Goal: Information Seeking & Learning: Learn about a topic

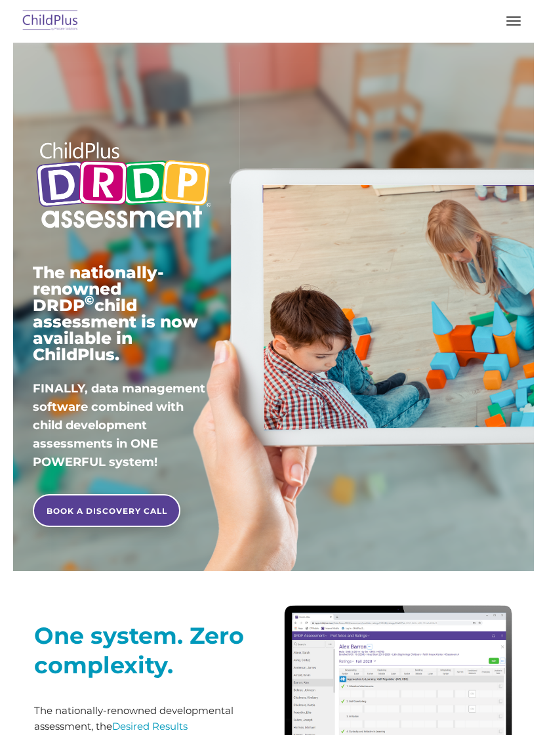
click at [522, 13] on button "button" at bounding box center [514, 20] width 28 height 21
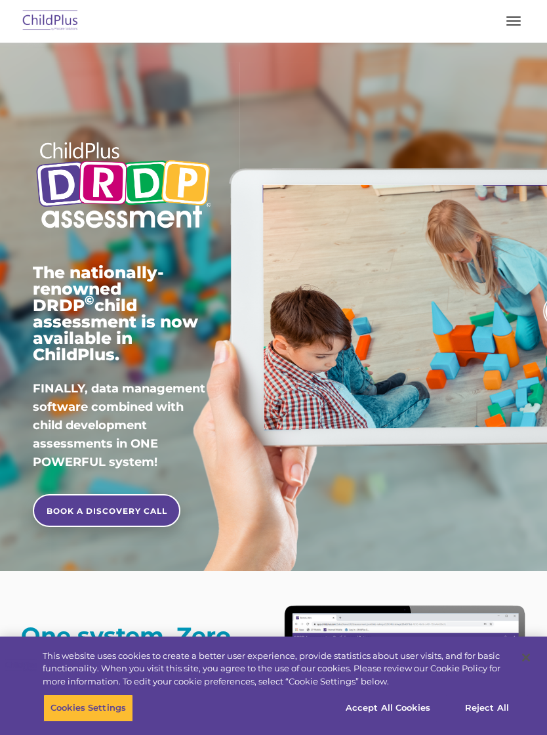
click at [39, 28] on img at bounding box center [51, 21] width 62 height 31
click at [47, 18] on img at bounding box center [51, 21] width 62 height 31
click at [47, 14] on img at bounding box center [51, 21] width 62 height 31
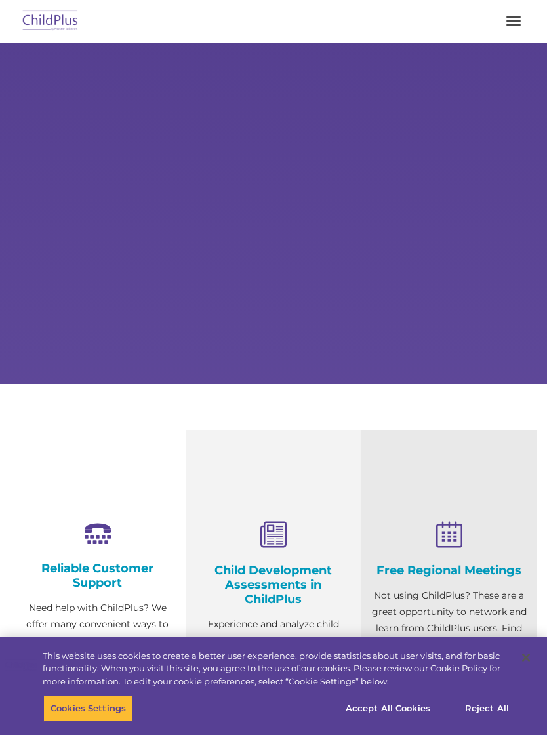
select select "MEDIUM"
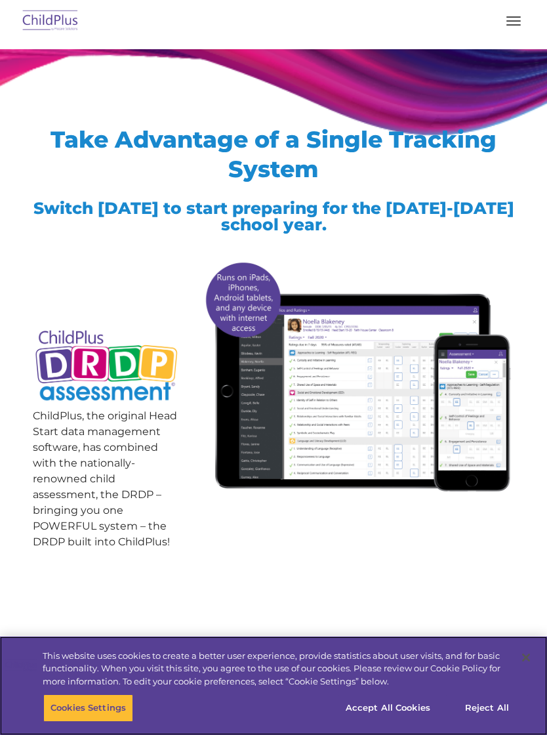
click at [33, 14] on img at bounding box center [51, 21] width 62 height 31
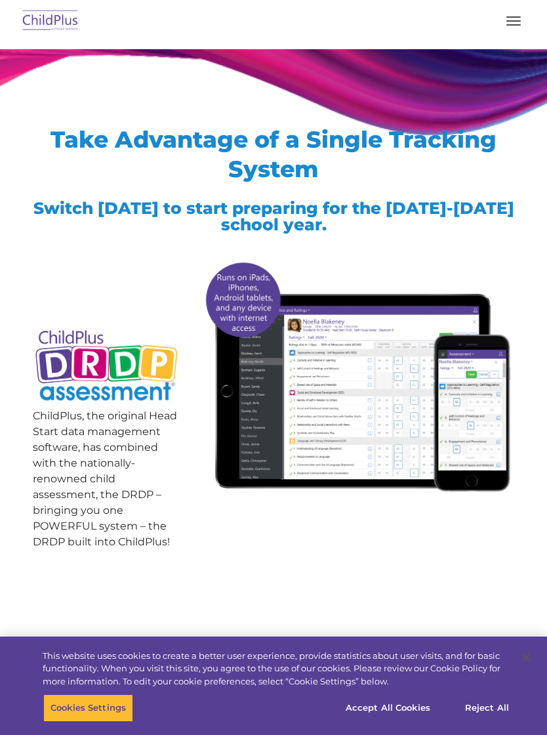
click at [55, 3] on nav "Download Support | Schedule A Demo  MENU MENU Software ChildPlus: The original…" at bounding box center [273, 21] width 547 height 43
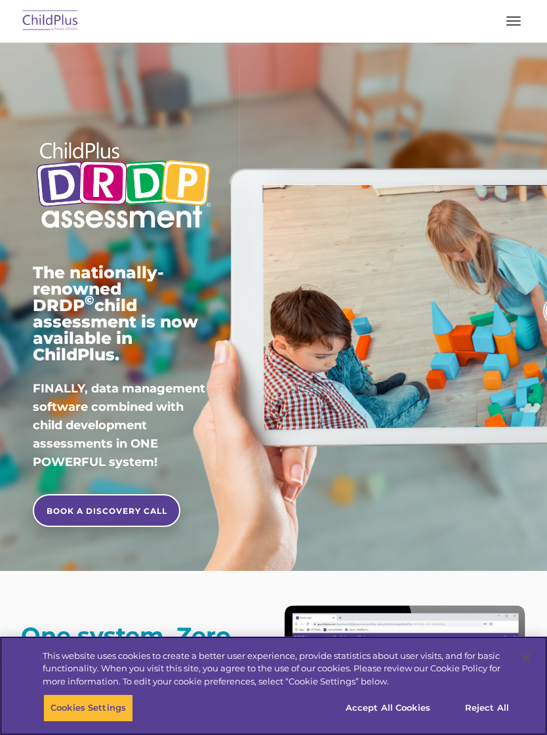
click at [508, 23] on button "button" at bounding box center [514, 20] width 28 height 21
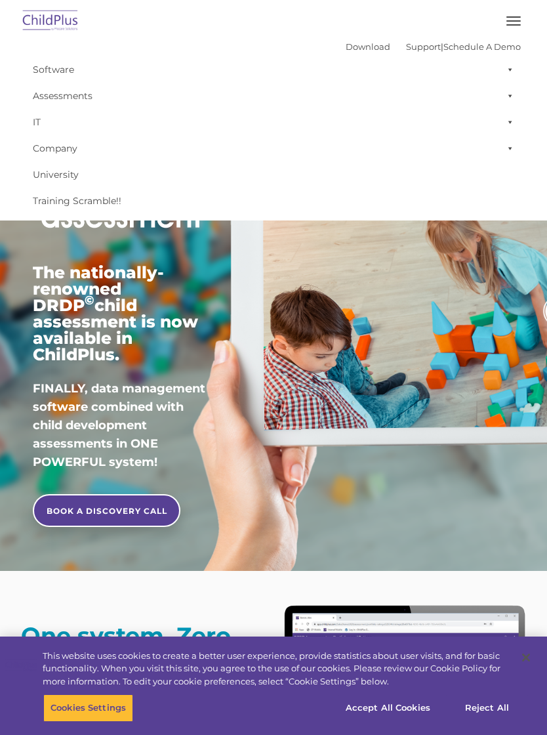
click at [526, 12] on button "button" at bounding box center [514, 20] width 28 height 21
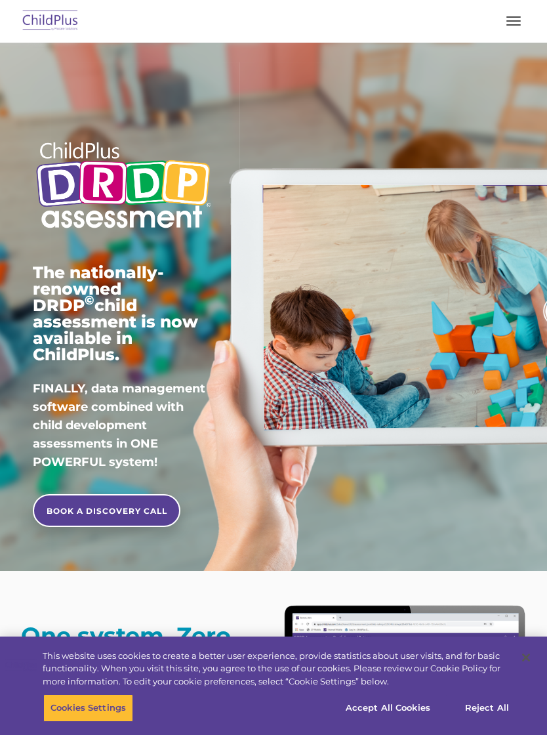
click at [512, 27] on button "button" at bounding box center [514, 20] width 28 height 21
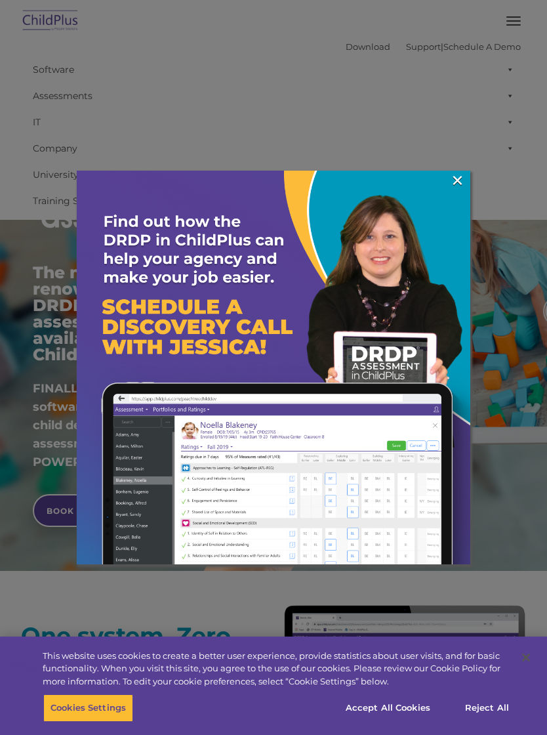
click at [54, 85] on div at bounding box center [273, 367] width 547 height 735
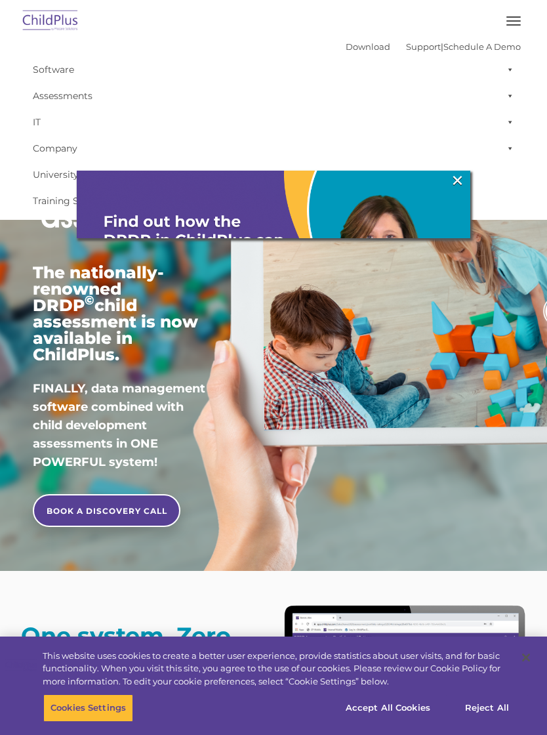
click at [445, 182] on img at bounding box center [274, 368] width 394 height 394
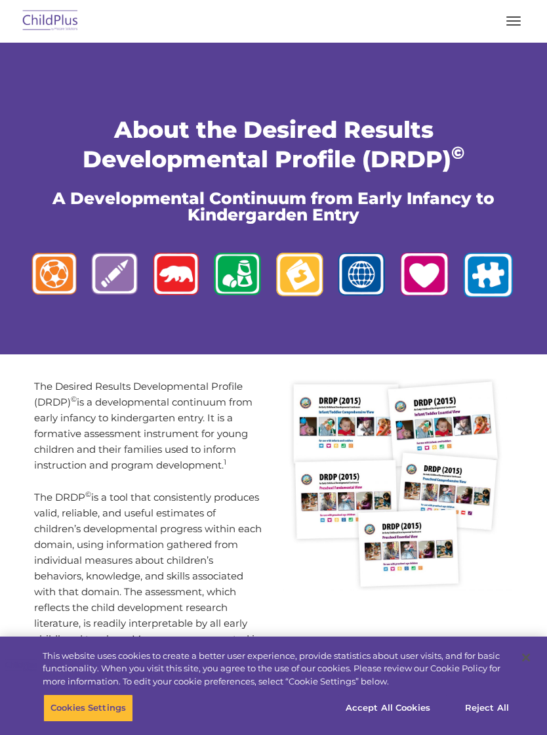
click at [522, 30] on button "button" at bounding box center [514, 20] width 28 height 21
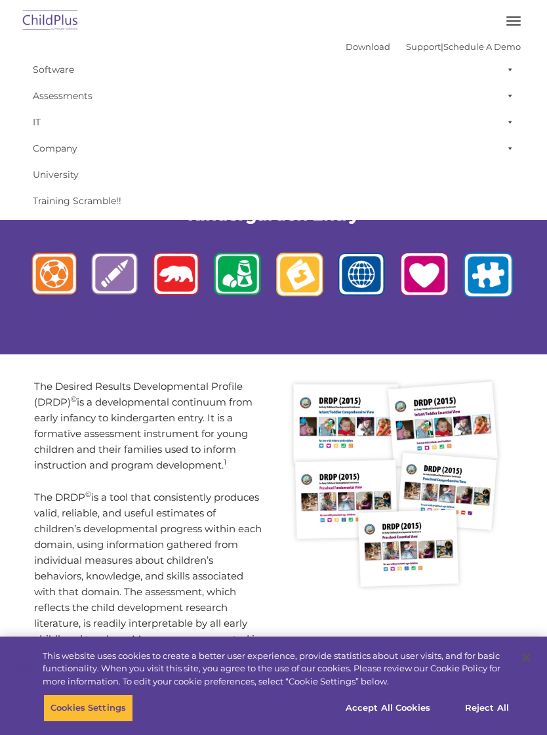
click at [413, 292] on img at bounding box center [273, 277] width 501 height 62
click at [285, 308] on img at bounding box center [273, 277] width 501 height 62
click at [292, 250] on img at bounding box center [273, 277] width 501 height 62
